Goal: Navigation & Orientation: Find specific page/section

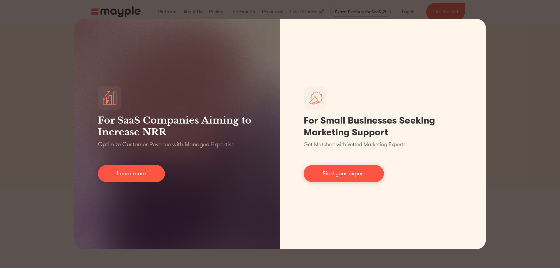
drag, startPoint x: 486, startPoint y: 26, endPoint x: 513, endPoint y: 26, distance: 26.4
click at [486, 26] on div "For SaaS Companies Aiming to Increase NRR Optimize Customer Revenue with Manage…" at bounding box center [280, 134] width 560 height 268
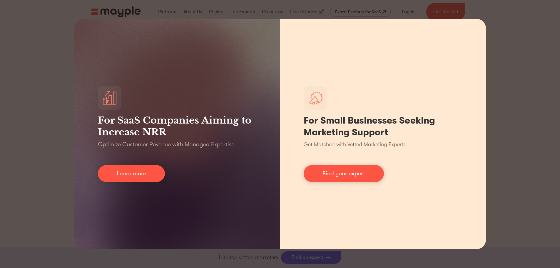
scroll to position [2665, 0]
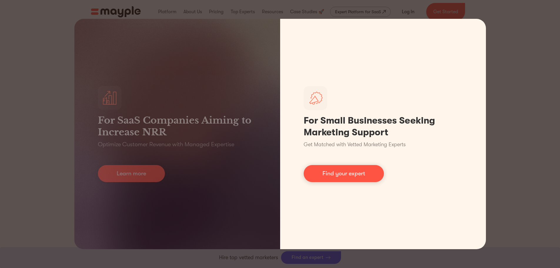
click at [534, 216] on div "For SaaS Companies Aiming to Increase NRR Optimize Customer Revenue with Manage…" at bounding box center [280, 134] width 560 height 268
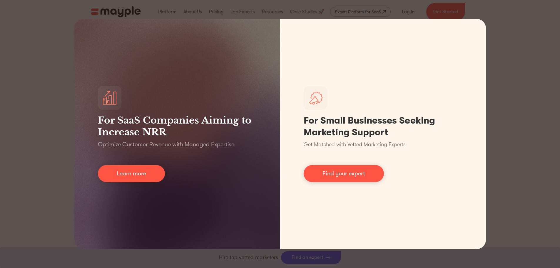
click at [535, 215] on div "For SaaS Companies Aiming to Increase NRR Optimize Customer Revenue with Manage…" at bounding box center [280, 134] width 560 height 268
click at [523, 223] on div "For SaaS Companies Aiming to Increase NRR Optimize Customer Revenue with Manage…" at bounding box center [280, 134] width 560 height 268
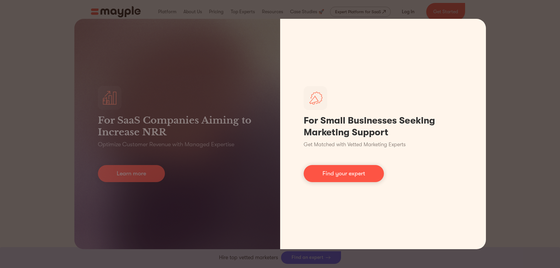
click at [482, 28] on div "For Small Businesses Seeking Marketing Support Get Matched with Vetted Marketin…" at bounding box center [383, 134] width 206 height 230
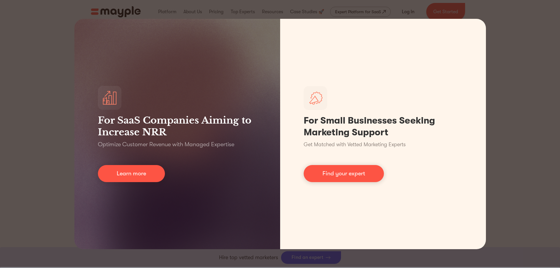
click at [507, 16] on div "For SaaS Companies Aiming to Increase NRR Optimize Customer Revenue with Manage…" at bounding box center [280, 134] width 560 height 268
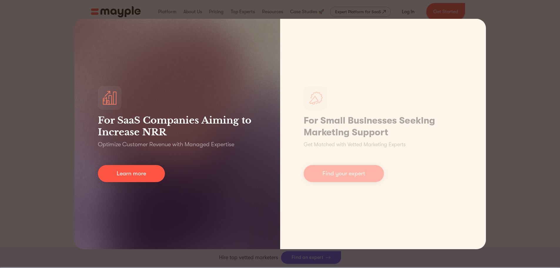
scroll to position [2431, 0]
click at [203, 106] on div "For SaaS Companies Aiming to Increase NRR Optimize Customer Revenue with Manage…" at bounding box center [177, 134] width 206 height 230
click at [216, 90] on div "For SaaS Companies Aiming to Increase NRR Optimize Customer Revenue with Manage…" at bounding box center [177, 134] width 206 height 230
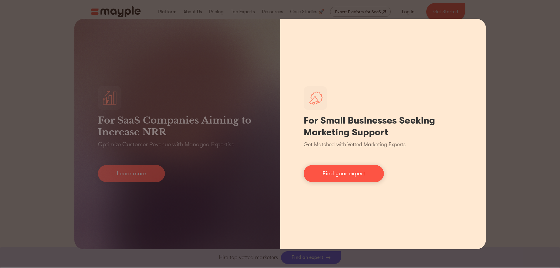
click at [281, 113] on div "For Small Businesses Seeking Marketing Support Get Matched with Vetted Marketin…" at bounding box center [383, 134] width 206 height 230
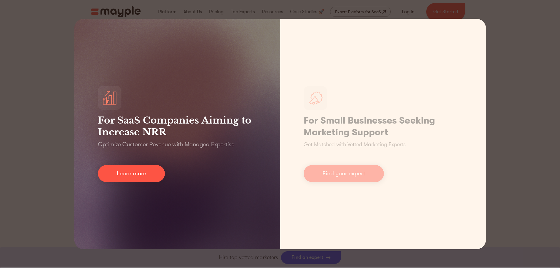
click at [218, 116] on h3 "For SaaS Companies Aiming to Increase NRR" at bounding box center [177, 125] width 159 height 23
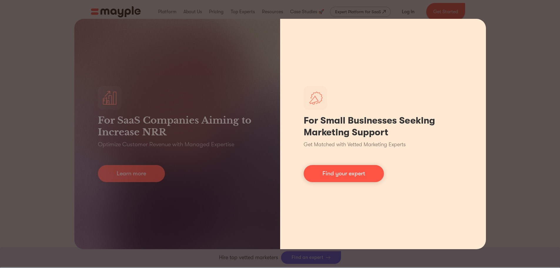
click at [393, 173] on div "For Small Businesses Seeking Marketing Support Get Matched with Vetted Marketin…" at bounding box center [383, 134] width 206 height 230
click at [352, 173] on link "Find your expert" at bounding box center [343, 173] width 80 height 17
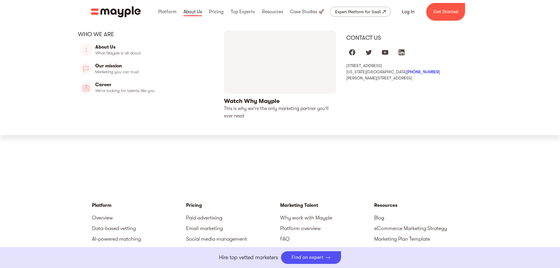
click at [195, 13] on link at bounding box center [192, 11] width 21 height 19
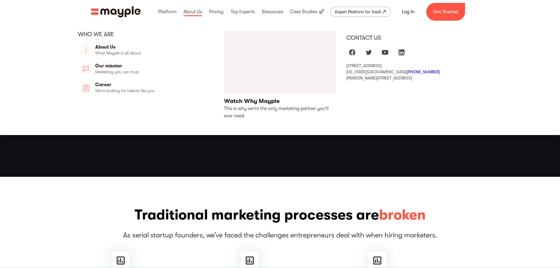
click at [367, 38] on div "Contact us" at bounding box center [414, 38] width 136 height 8
click at [368, 38] on div "Contact us" at bounding box center [414, 38] width 136 height 8
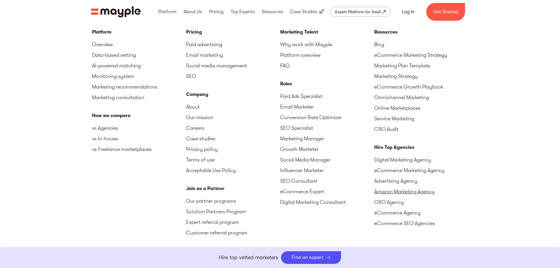
scroll to position [1745, 0]
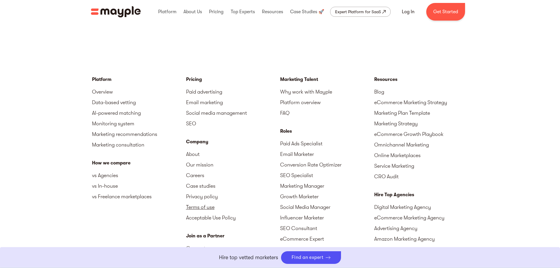
click at [202, 202] on link "Terms of use" at bounding box center [233, 207] width 94 height 11
